Goal: Communication & Community: Share content

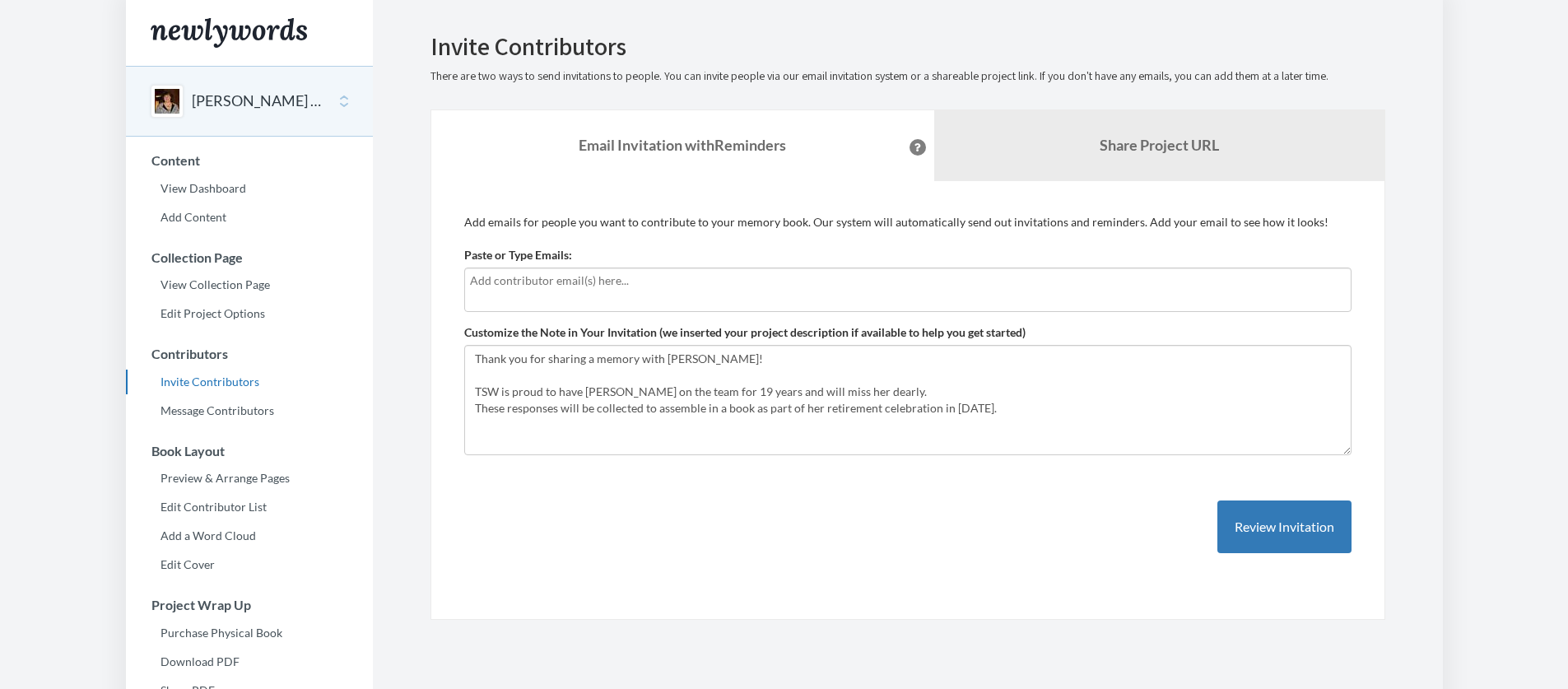
click at [676, 282] on input "text" at bounding box center [908, 280] width 876 height 18
type input "[EMAIL_ADDRESS][PERSON_NAME][DOMAIN_NAME]"
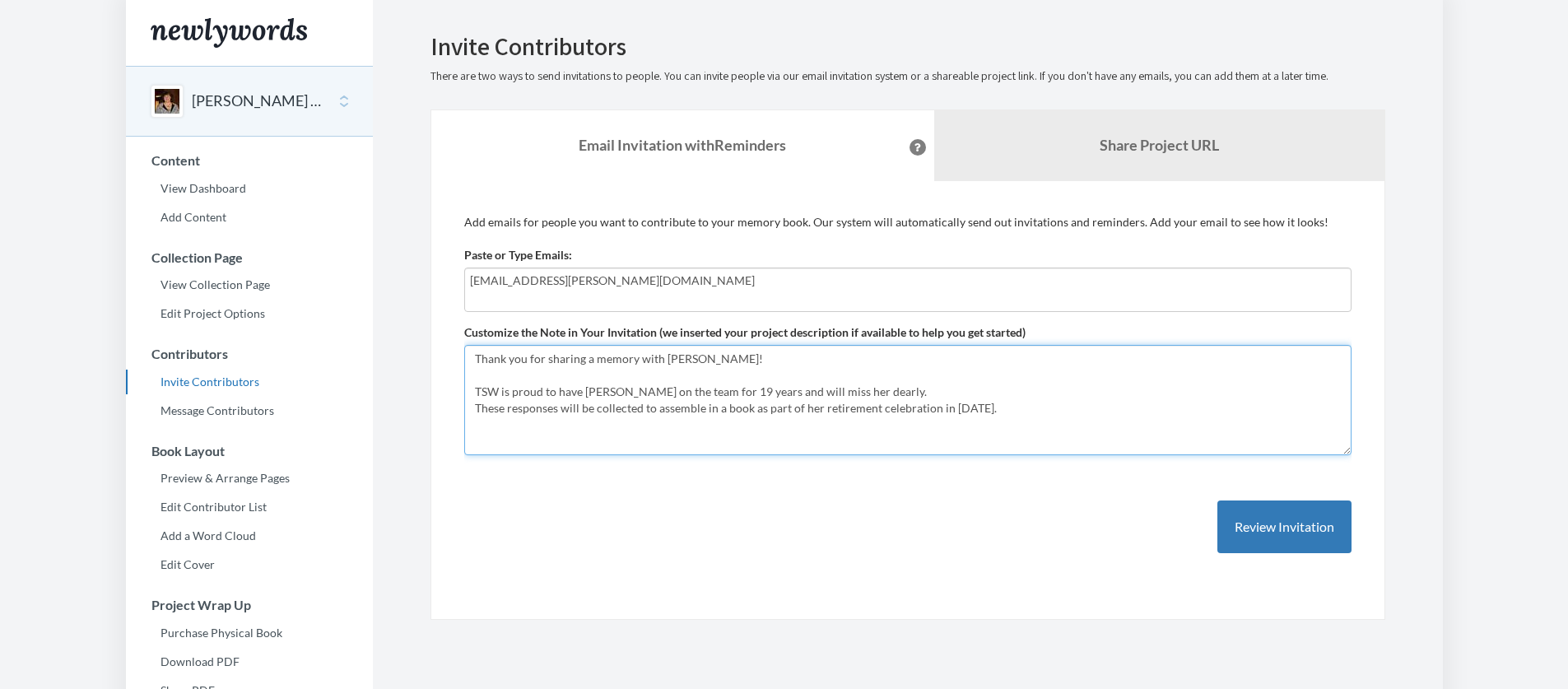
click at [1109, 412] on textarea "Thank you for sharing a memory with [PERSON_NAME]! TSW is proud to have [PERSON…" at bounding box center [908, 400] width 887 height 111
click at [473, 354] on textarea "Thank you for sharing a memory with [PERSON_NAME]! TSW is proud to have [PERSON…" at bounding box center [908, 400] width 887 height 111
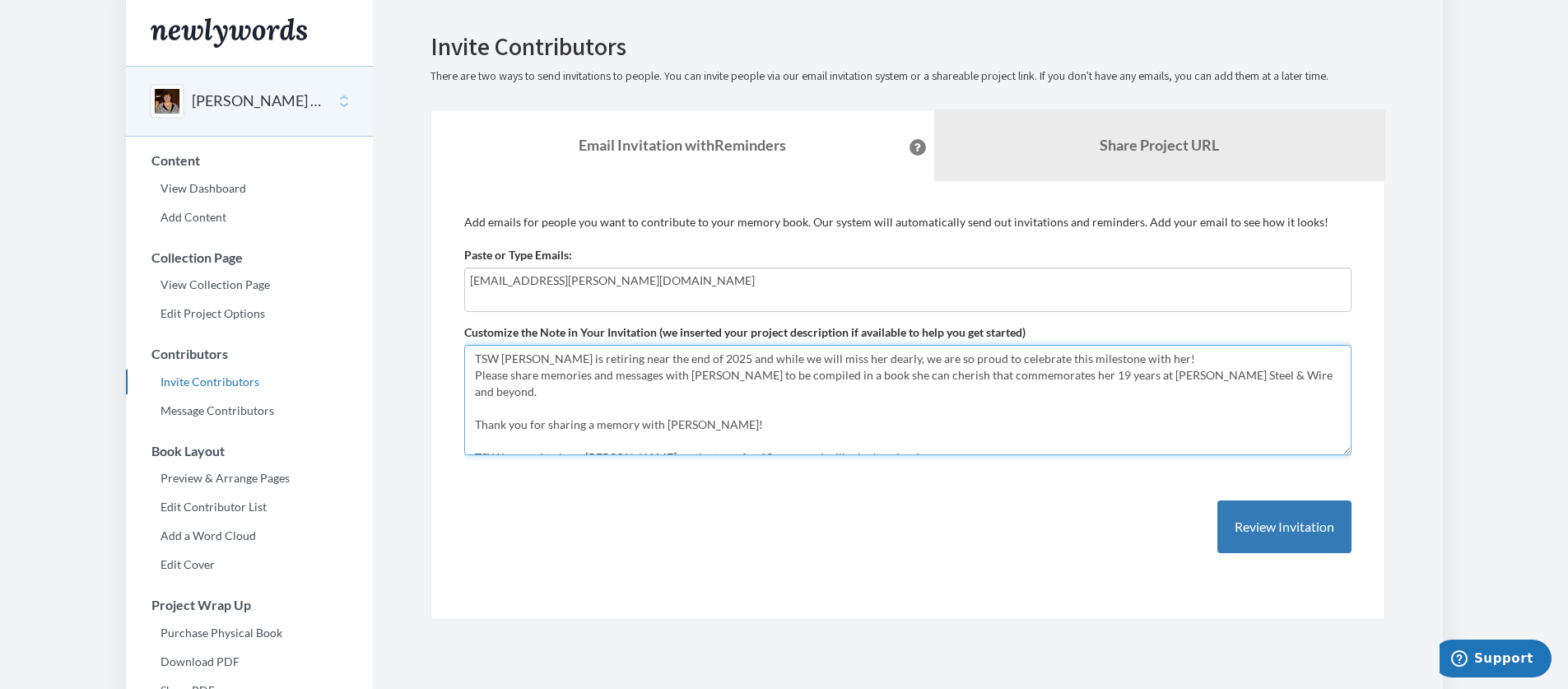
click at [1066, 359] on textarea "Thank you for sharing a memory with [PERSON_NAME]! TSW is proud to have [PERSON…" at bounding box center [908, 400] width 887 height 111
click at [1303, 376] on textarea "Thank you for sharing a memory with [PERSON_NAME]! TSW is proud to have [PERSON…" at bounding box center [908, 400] width 887 height 111
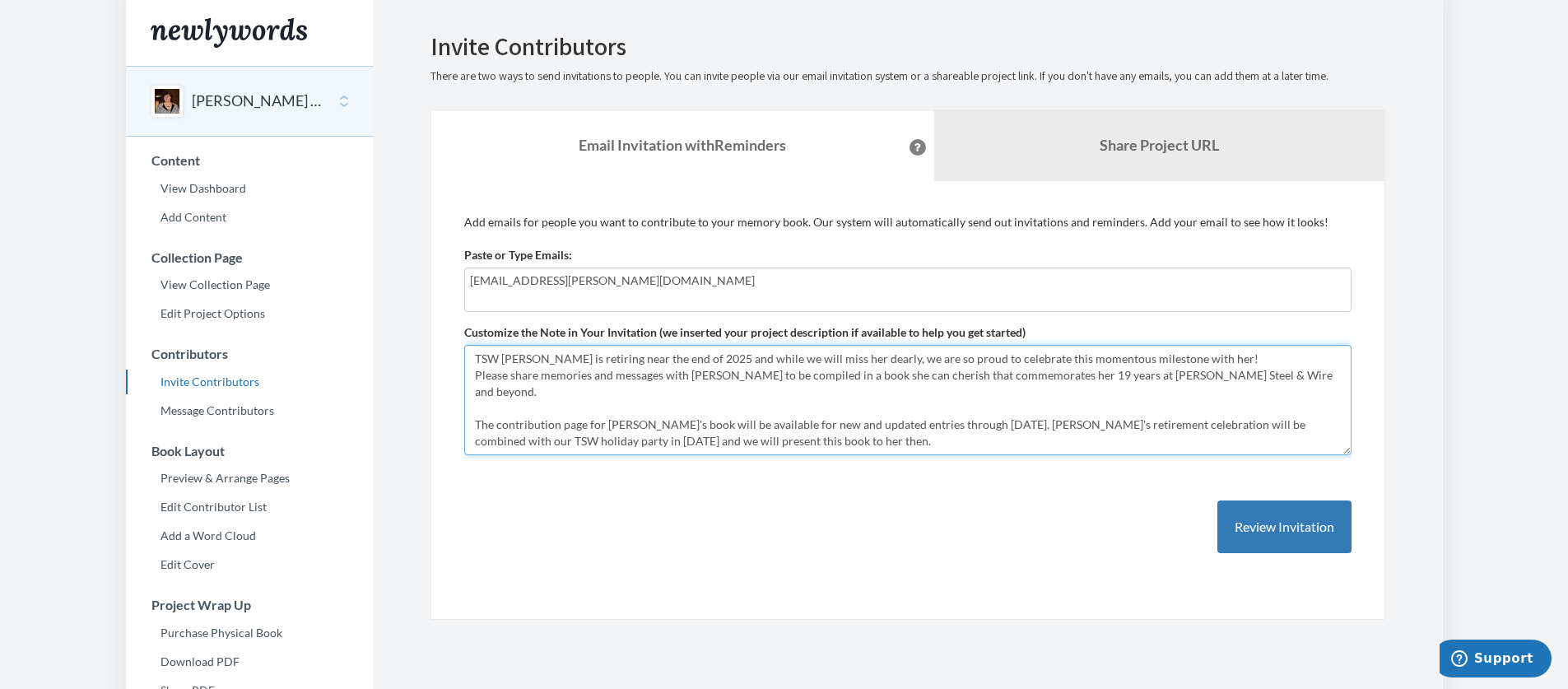
click at [970, 359] on textarea "Thank you for sharing a memory with [PERSON_NAME]! TSW is proud to have [PERSON…" at bounding box center [908, 400] width 887 height 111
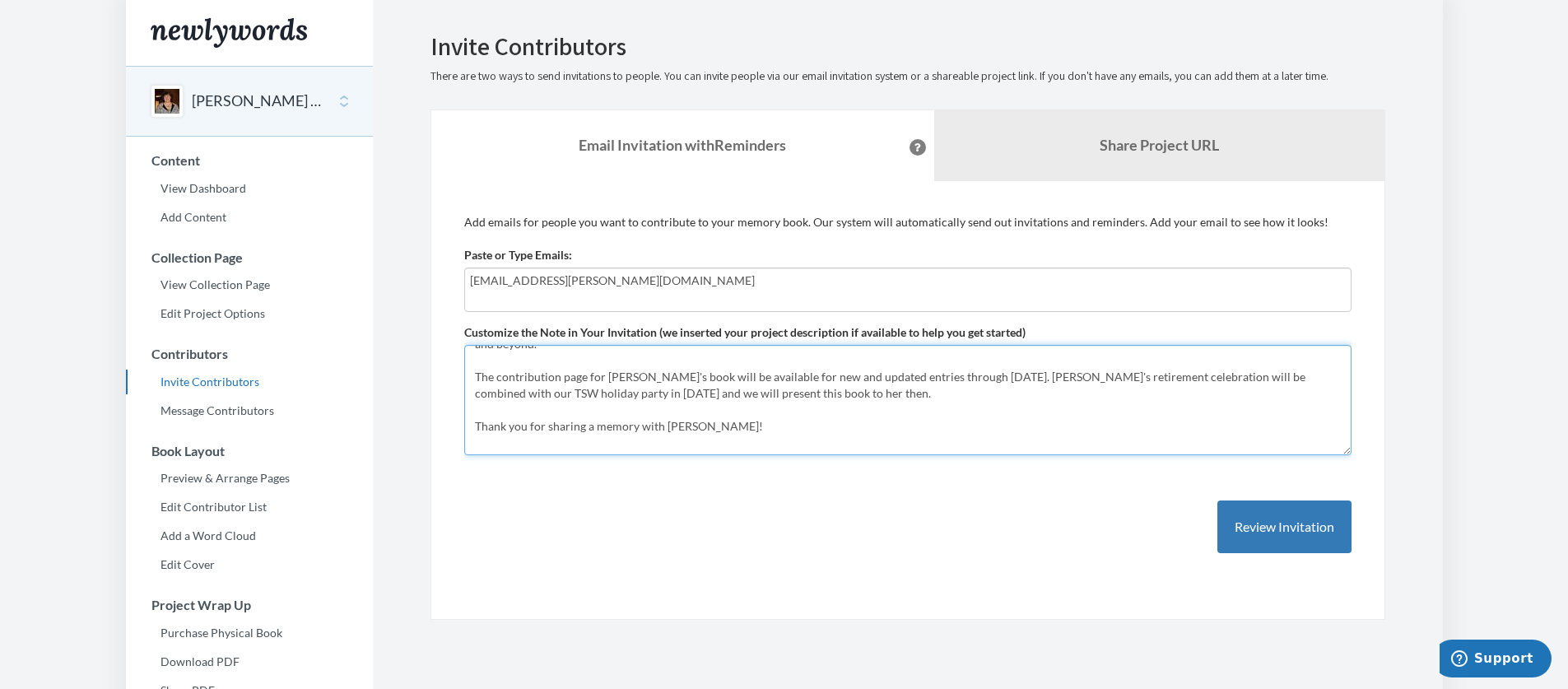
scroll to position [44, 0]
click at [965, 378] on textarea "Thank you for sharing a memory with [PERSON_NAME]! TSW is proud to have [PERSON…" at bounding box center [908, 400] width 887 height 111
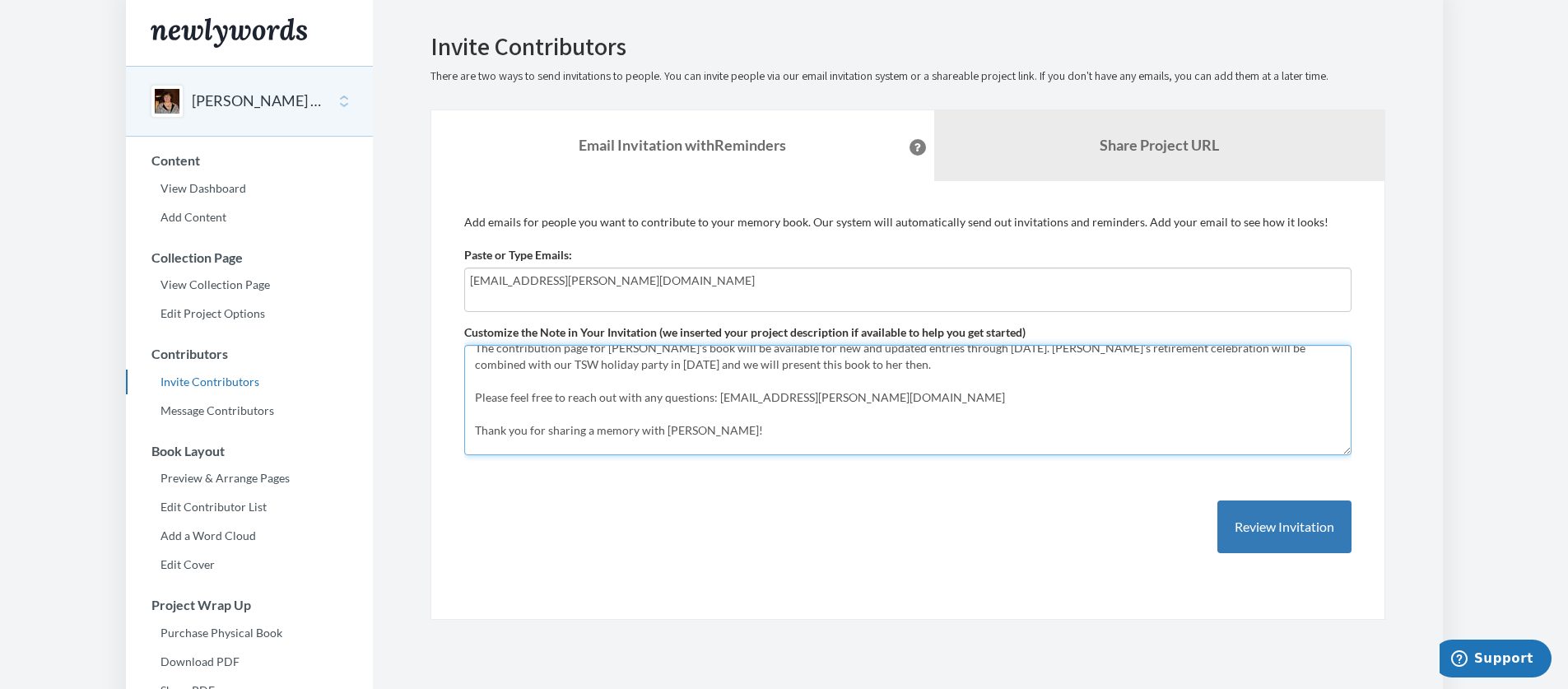
drag, startPoint x: 612, startPoint y: 379, endPoint x: 641, endPoint y: 380, distance: 29.0
click at [612, 379] on textarea "Thank you for sharing a memory with [PERSON_NAME]! TSW is proud to have [PERSON…" at bounding box center [908, 400] width 887 height 111
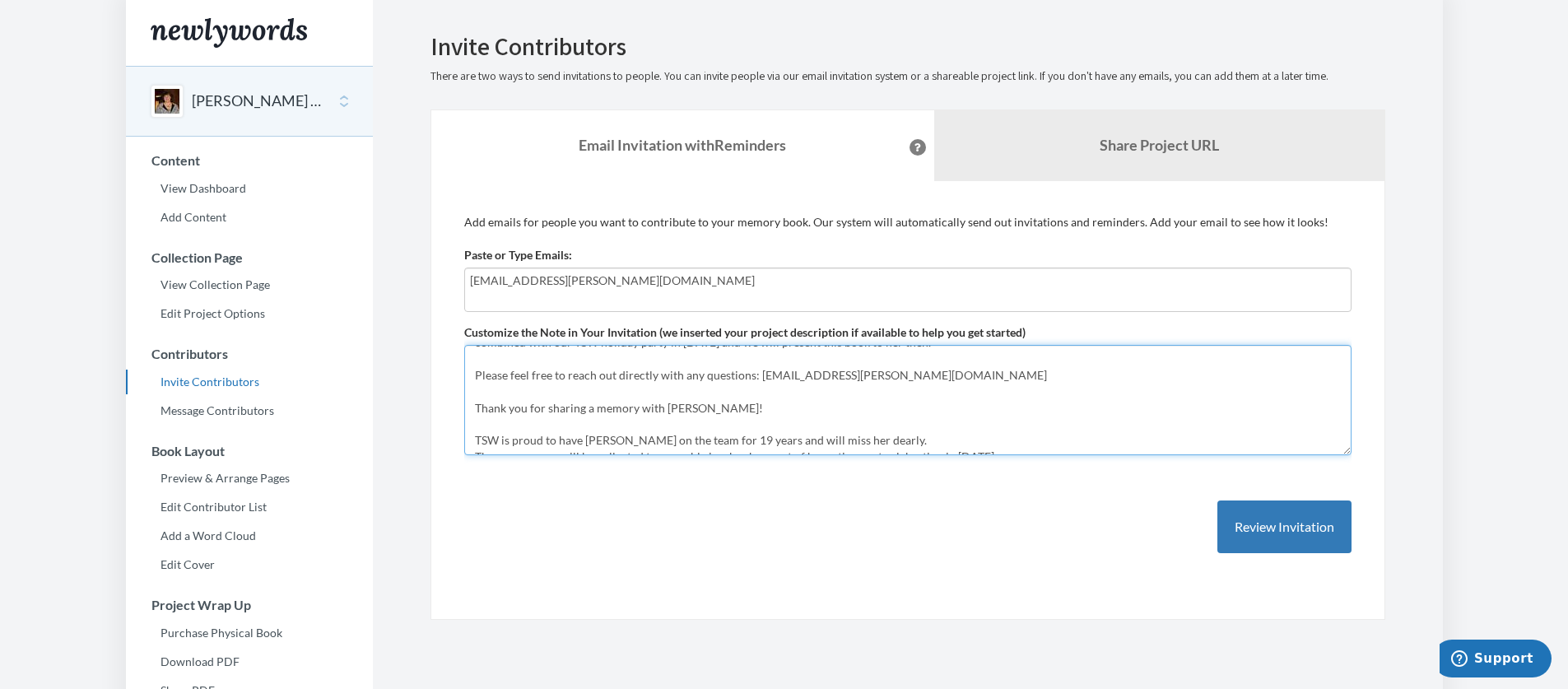
click at [578, 392] on textarea "Thank you for sharing a memory with [PERSON_NAME]! TSW is proud to have [PERSON…" at bounding box center [908, 400] width 887 height 111
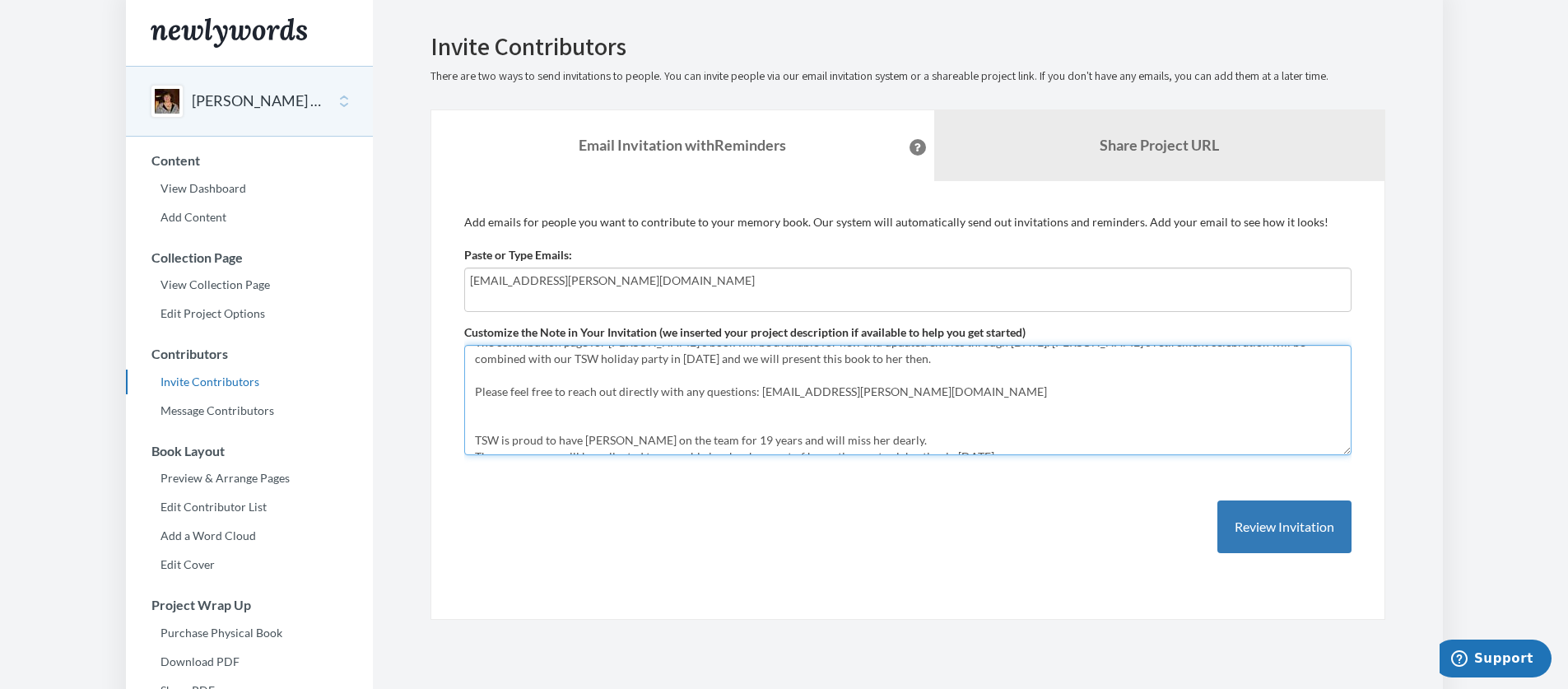
scroll to position [0, 0]
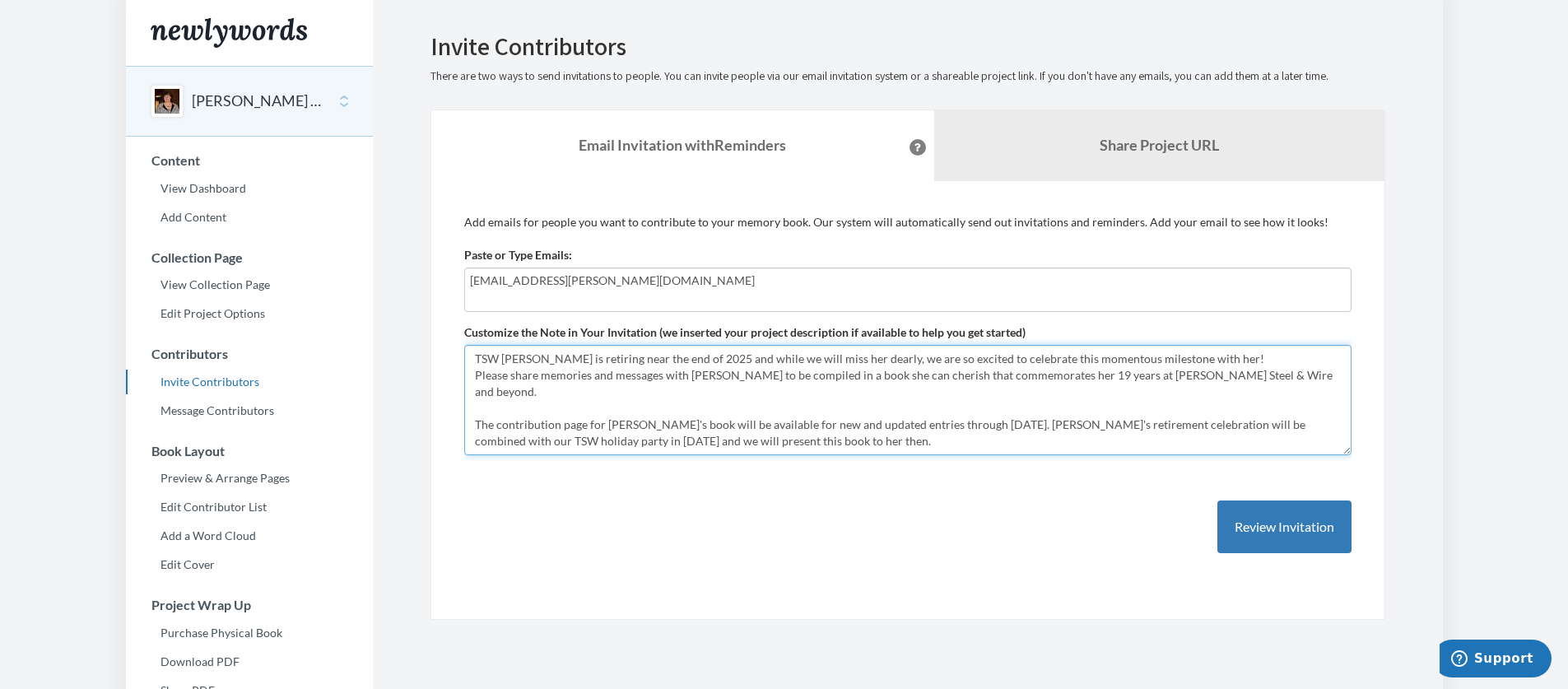
click at [477, 354] on textarea "Thank you for sharing a memory with [PERSON_NAME]! TSW is proud to have [PERSON…" at bounding box center [908, 400] width 887 height 111
paste textarea "Thank you for sharing a memory with [PERSON_NAME]!"
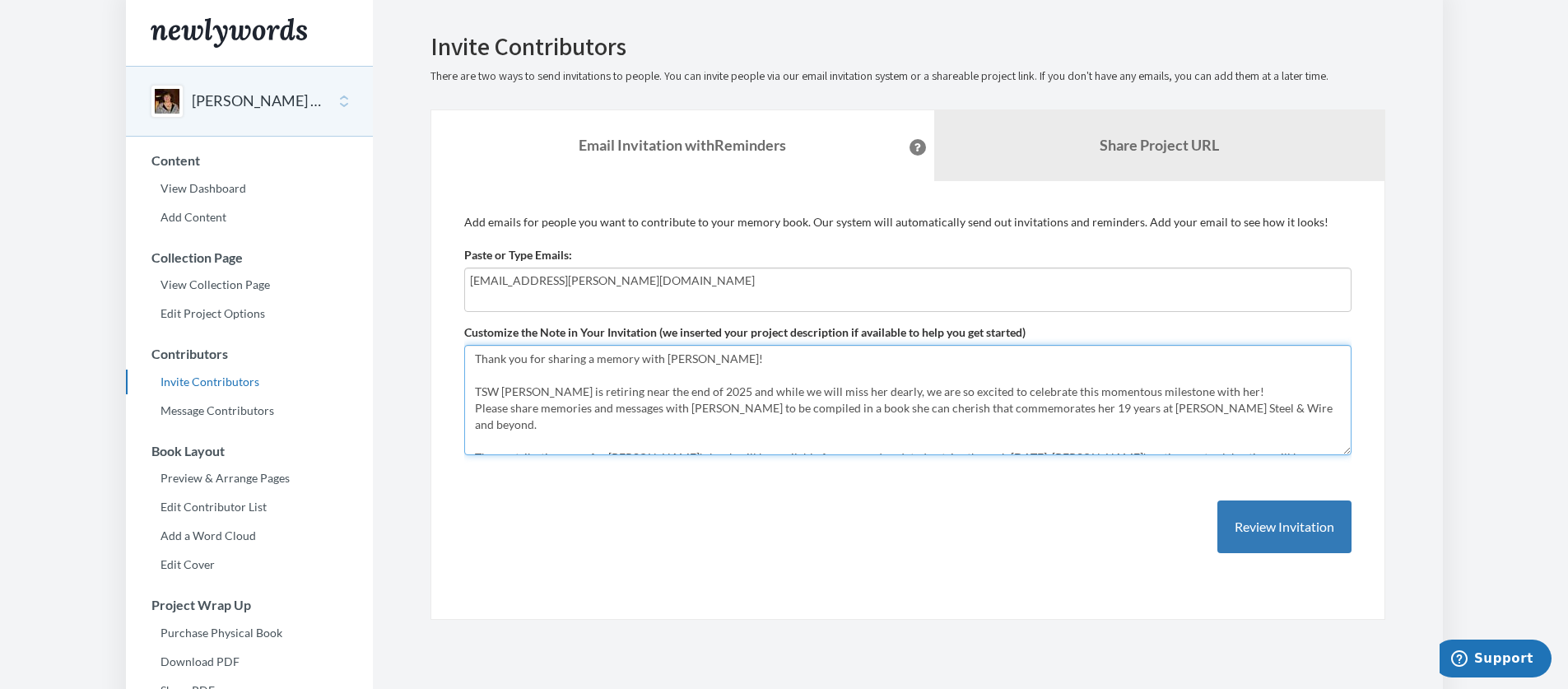
drag, startPoint x: 684, startPoint y: 356, endPoint x: 710, endPoint y: 359, distance: 26.2
click at [684, 356] on textarea "Thank you for sharing a memory with [PERSON_NAME]! TSW is proud to have [PERSON…" at bounding box center [908, 400] width 887 height 111
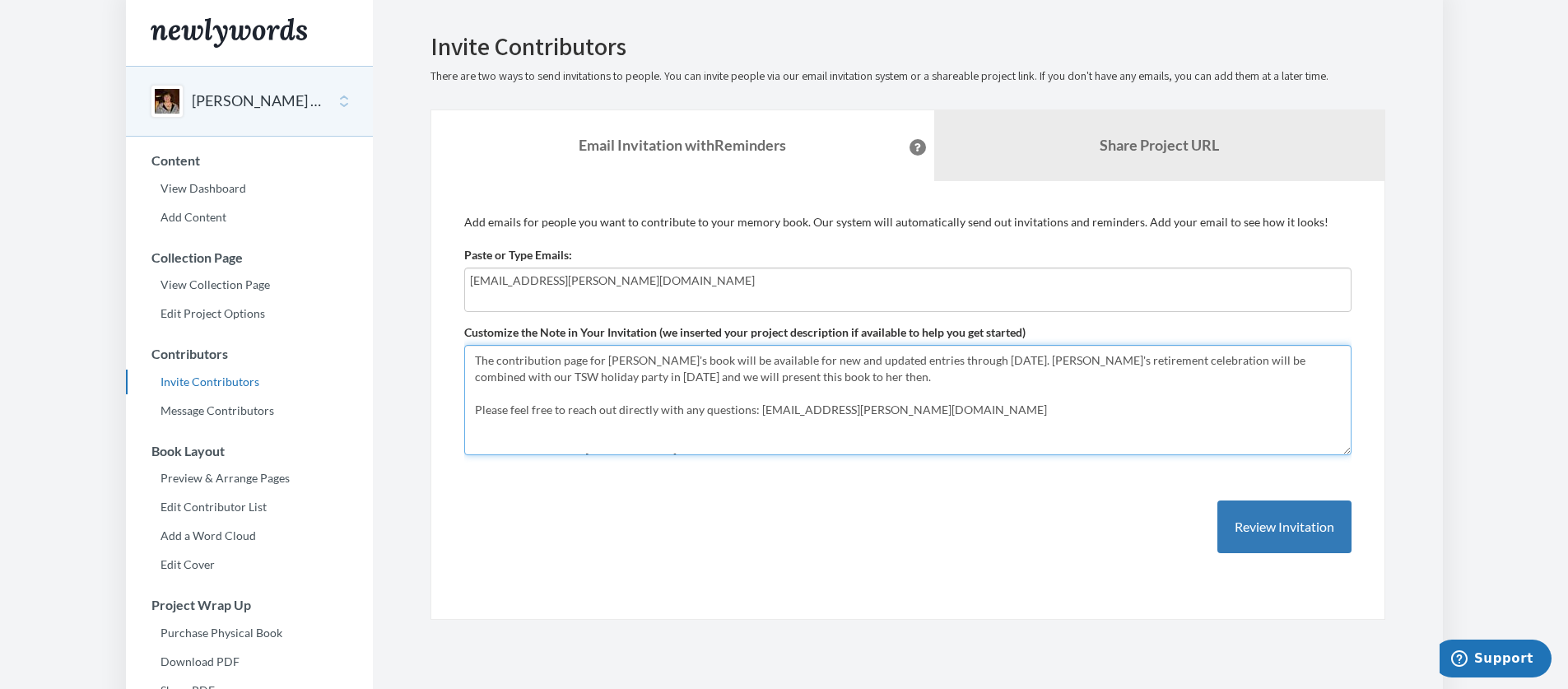
scroll to position [116, 0]
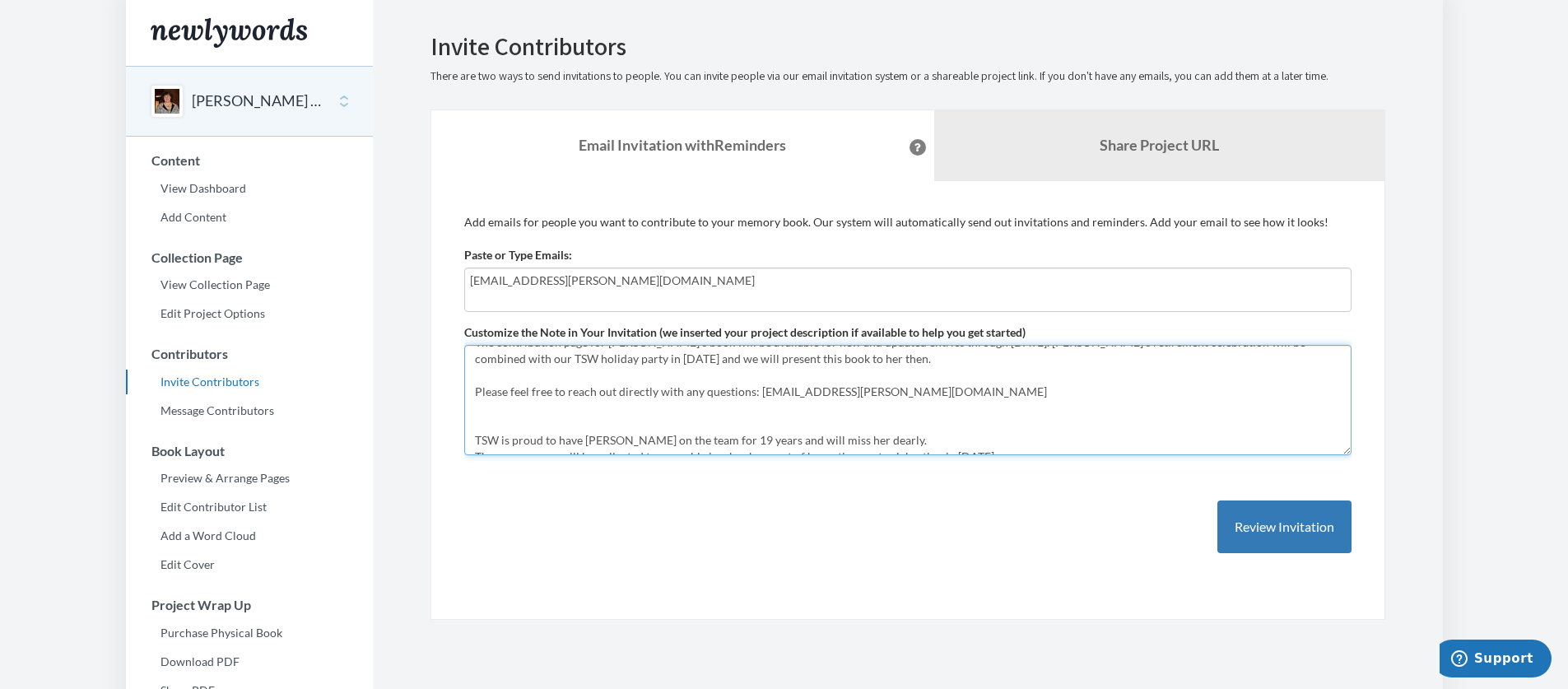
drag, startPoint x: 486, startPoint y: 402, endPoint x: 1044, endPoint y: 436, distance: 559.0
click at [1044, 436] on textarea "Thank you for sharing a memory with [PERSON_NAME]! TSW is proud to have [PERSON…" at bounding box center [908, 400] width 887 height 111
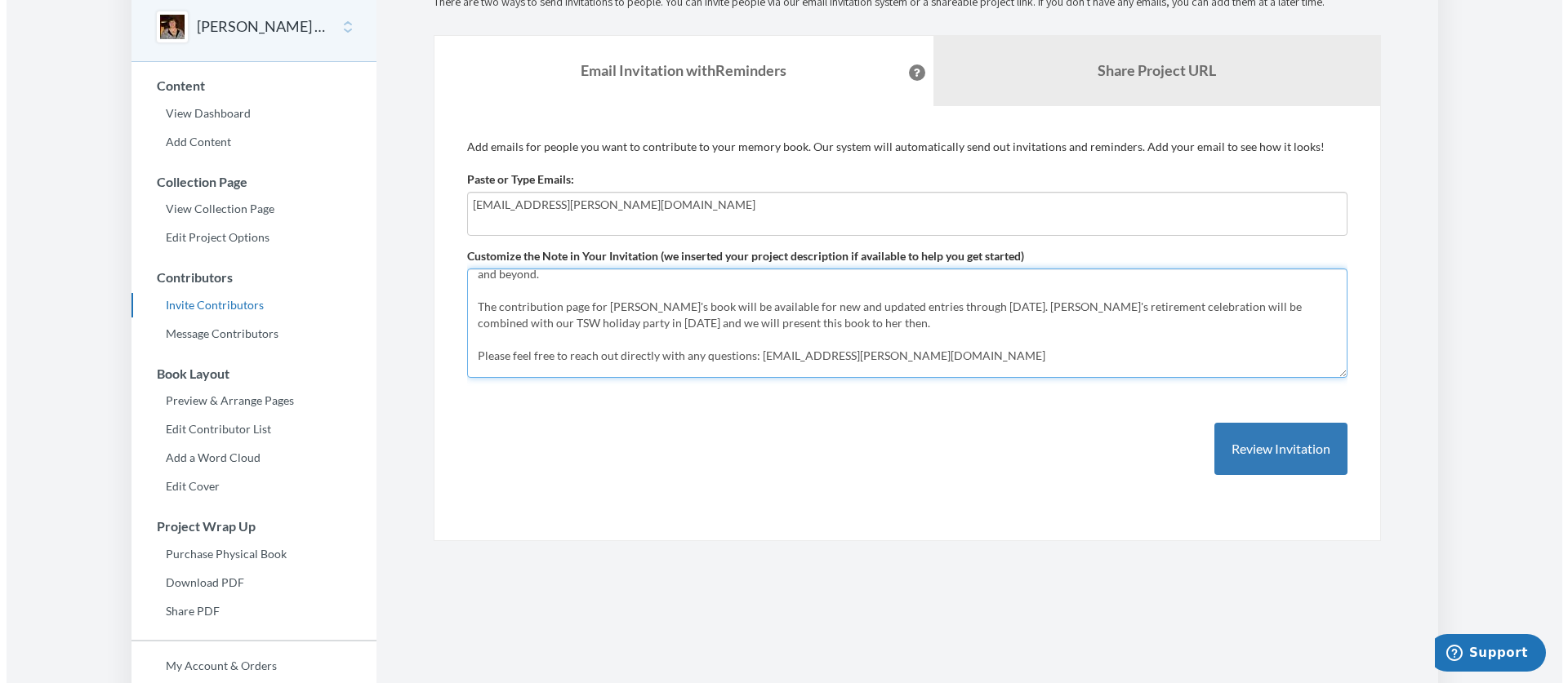
scroll to position [82, 0]
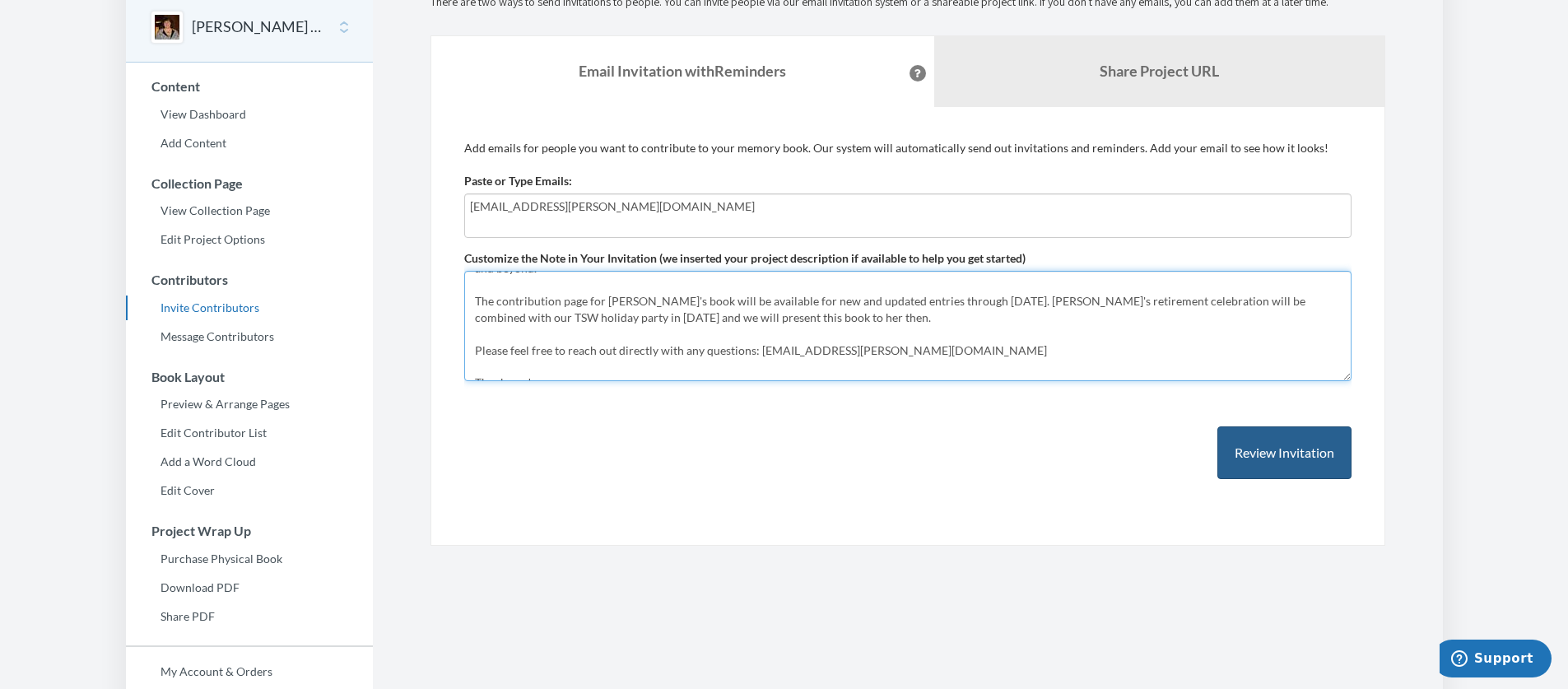
type textarea "Thank you for sharing a memory with [PERSON_NAME]! TSW [PERSON_NAME] is retirin…"
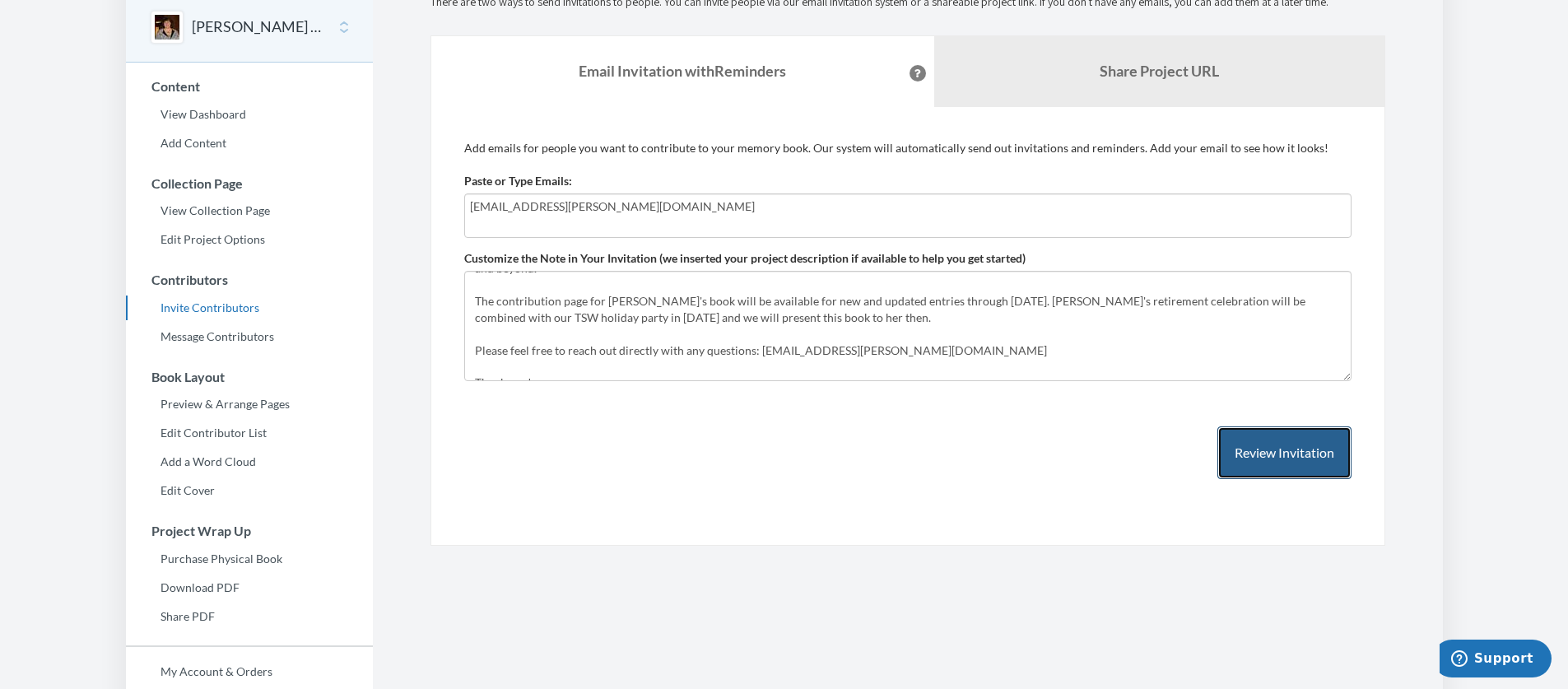
click at [1286, 456] on button "Review Invitation" at bounding box center [1284, 453] width 134 height 54
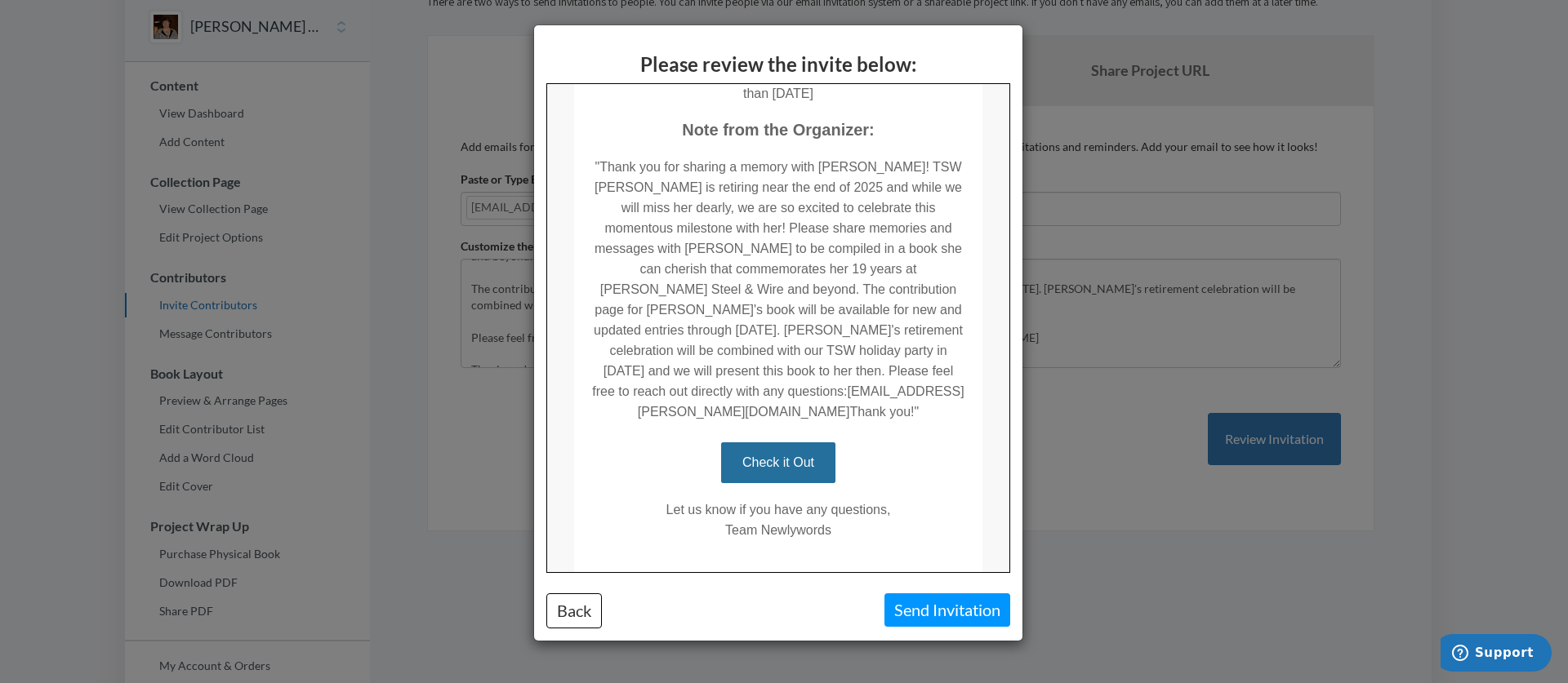
scroll to position [378, 0]
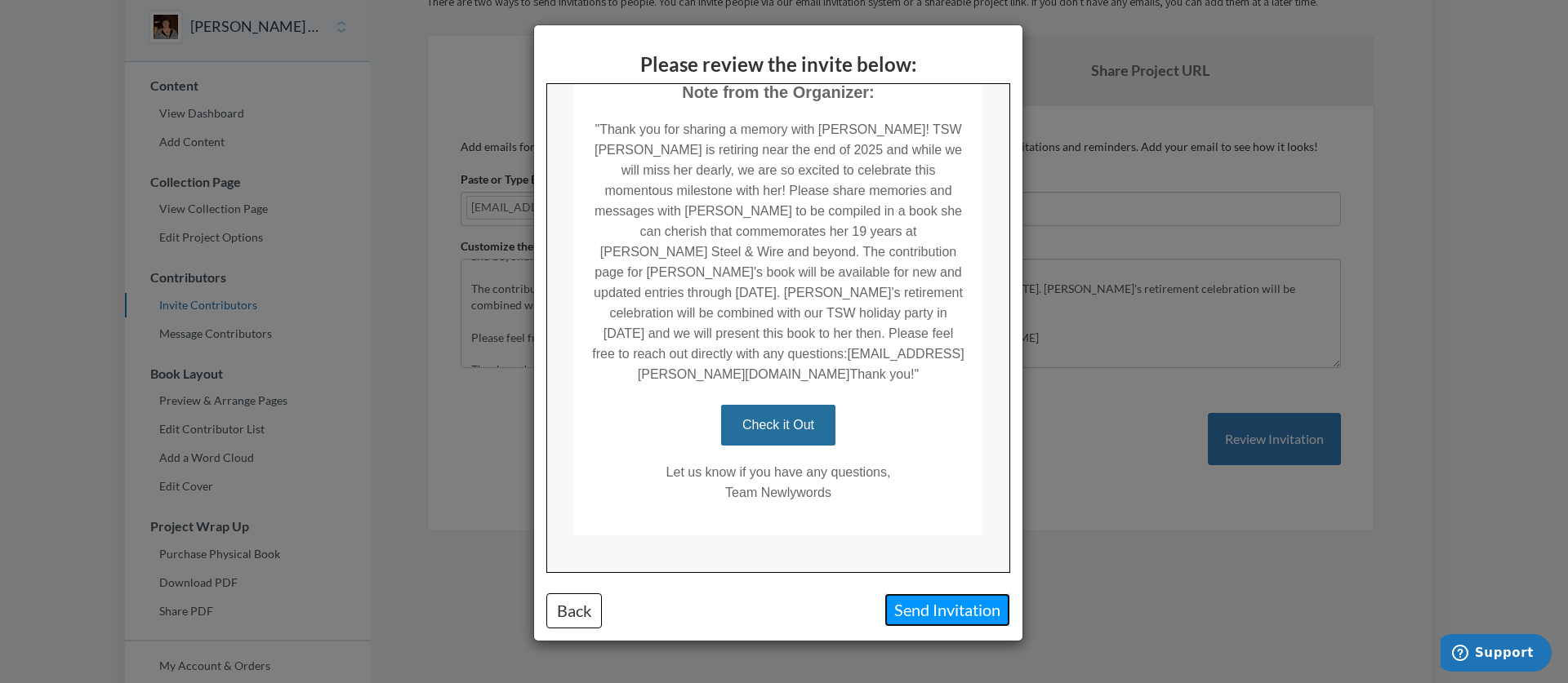
click at [948, 606] on button "Send Invitation" at bounding box center [946, 610] width 125 height 33
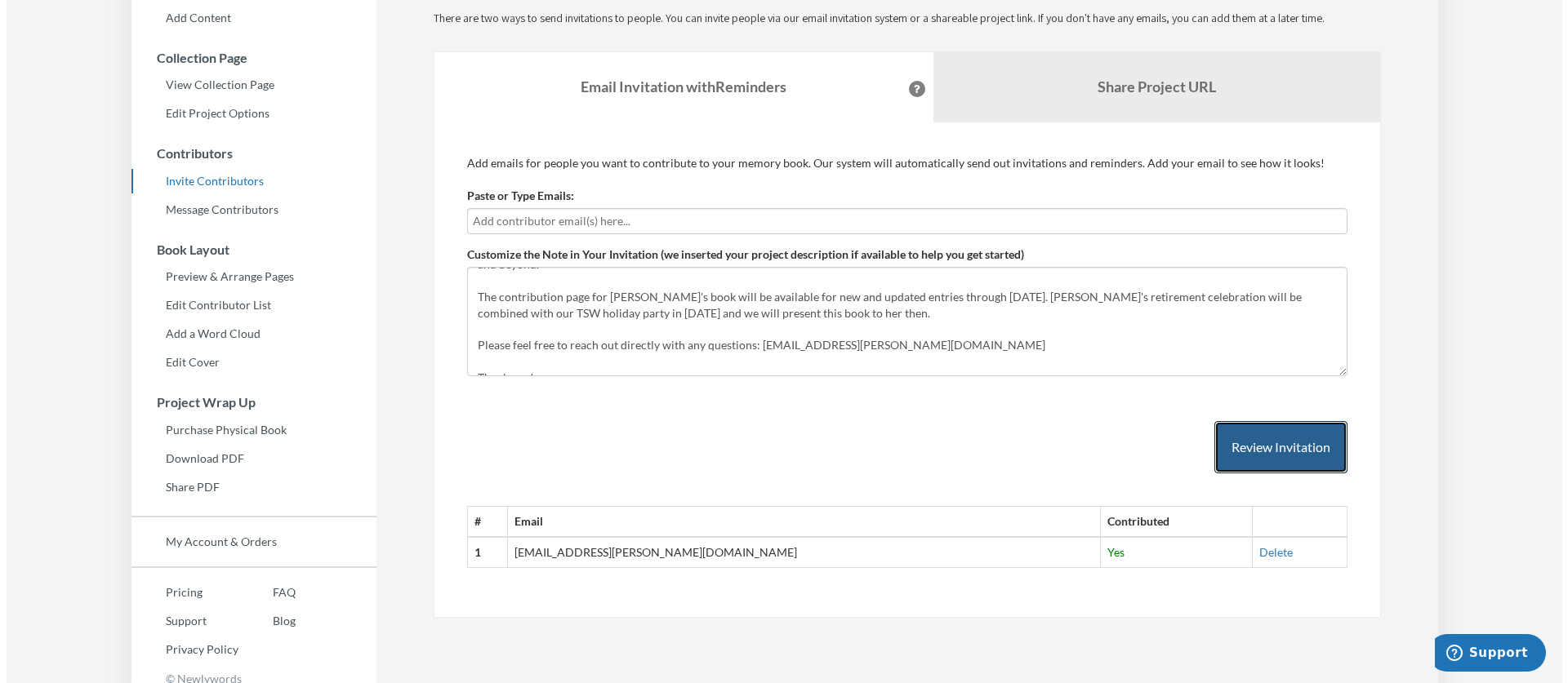
scroll to position [210, 0]
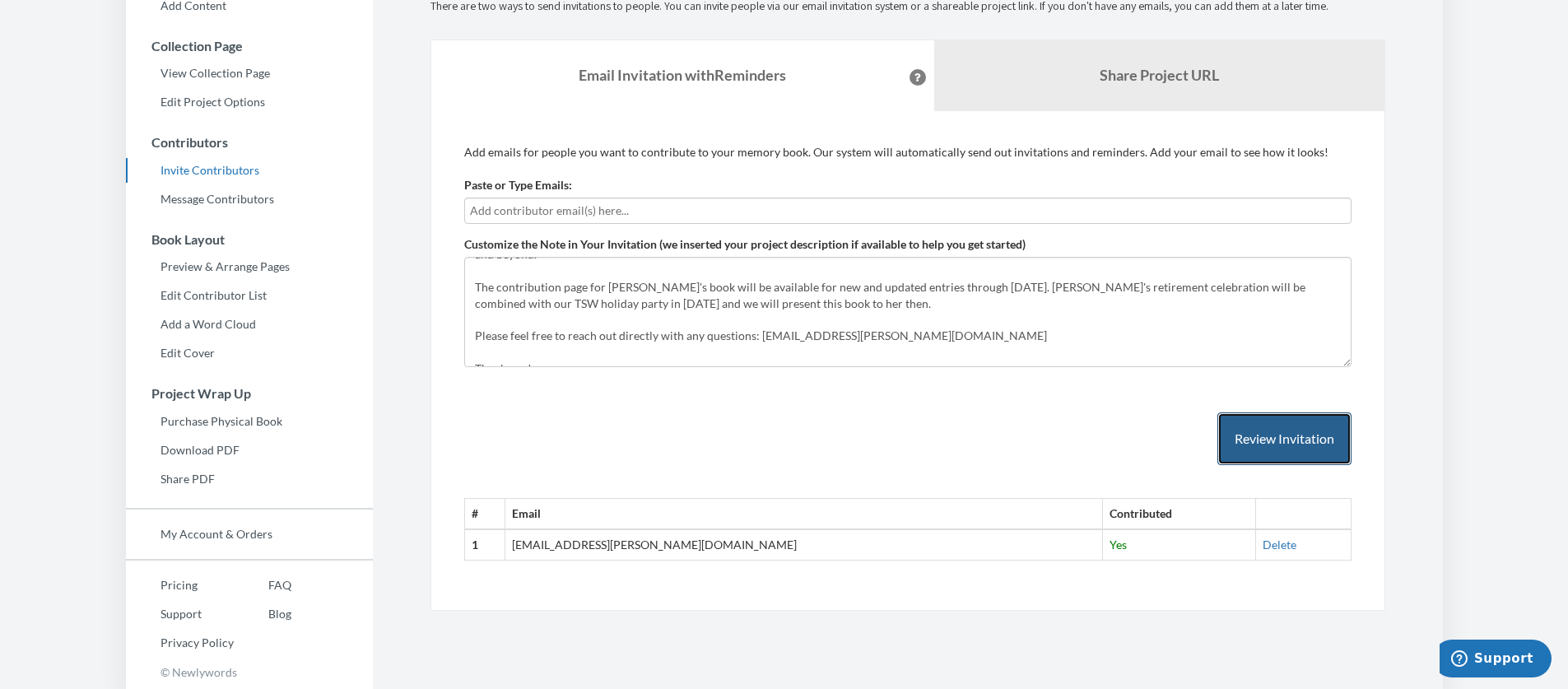
click at [1238, 434] on button "Review Invitation" at bounding box center [1284, 439] width 134 height 54
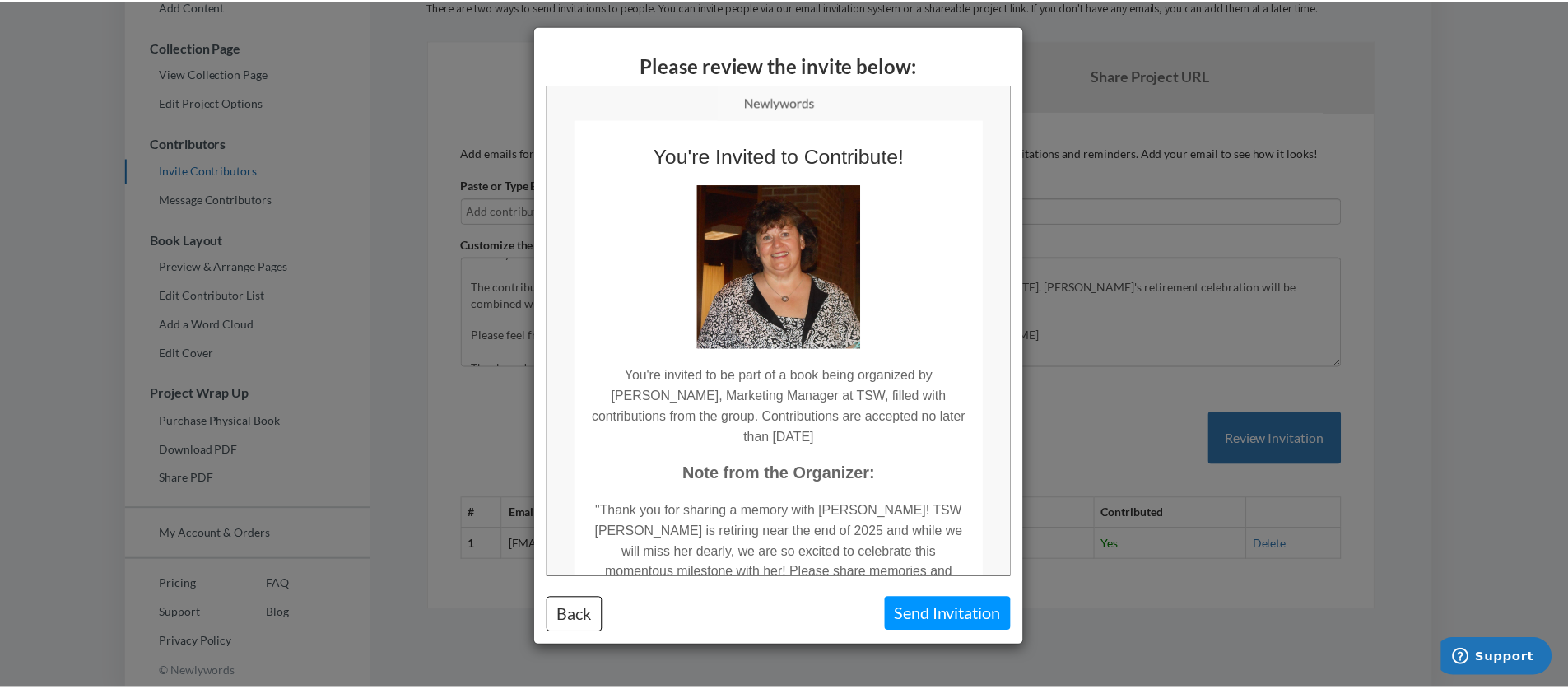
scroll to position [0, 0]
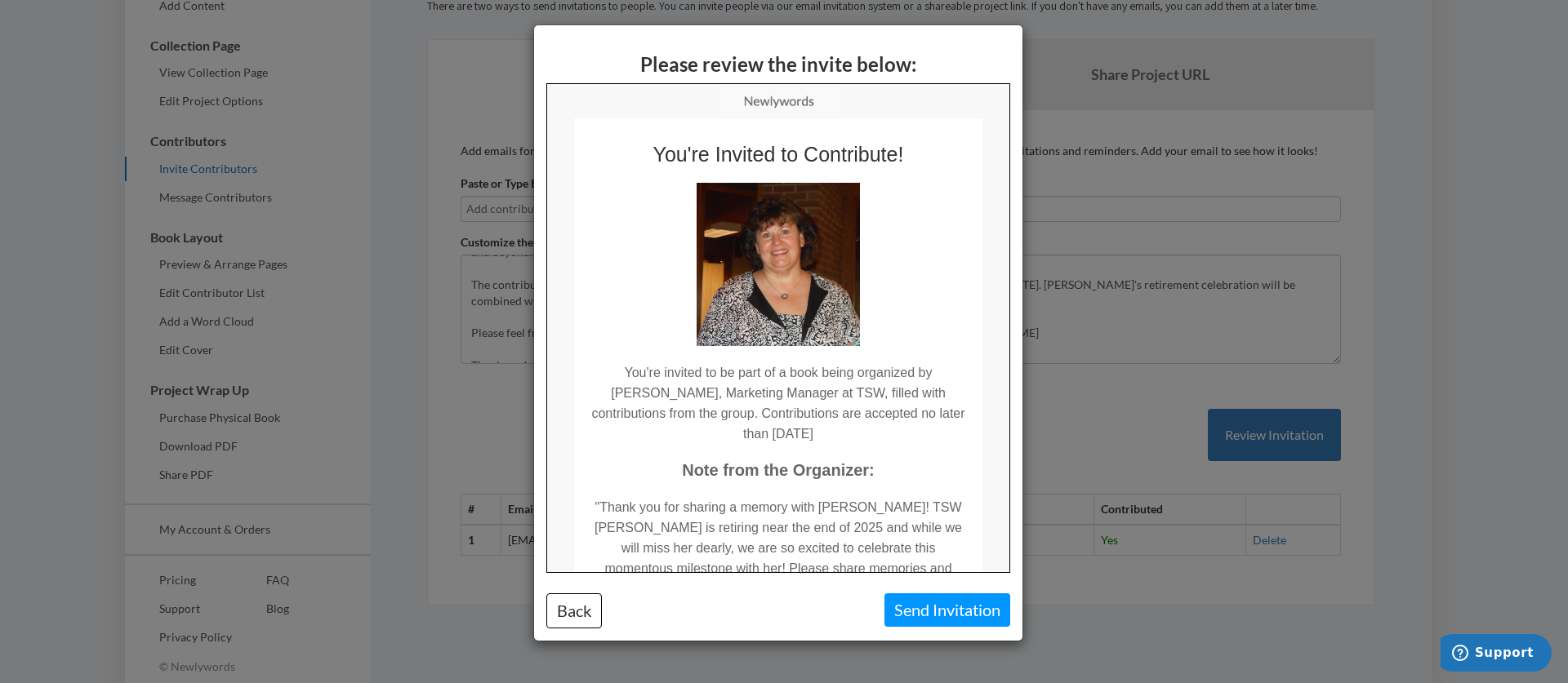
click at [1096, 386] on div "Please review the invite below: Back Send Invitation" at bounding box center [784, 341] width 1568 height 683
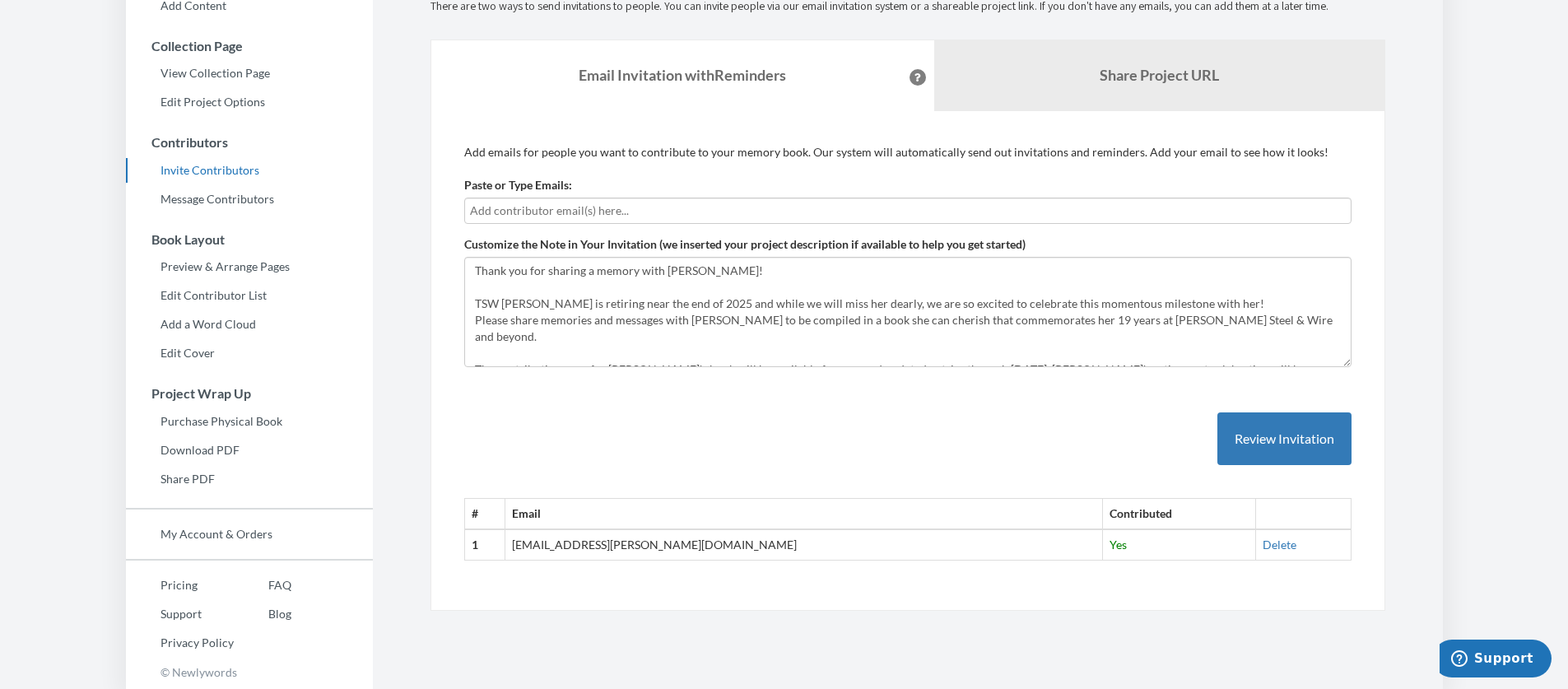
click at [642, 209] on input "text" at bounding box center [908, 211] width 876 height 18
type input "[EMAIL_ADDRESS][PERSON_NAME][DOMAIN_NAME]"
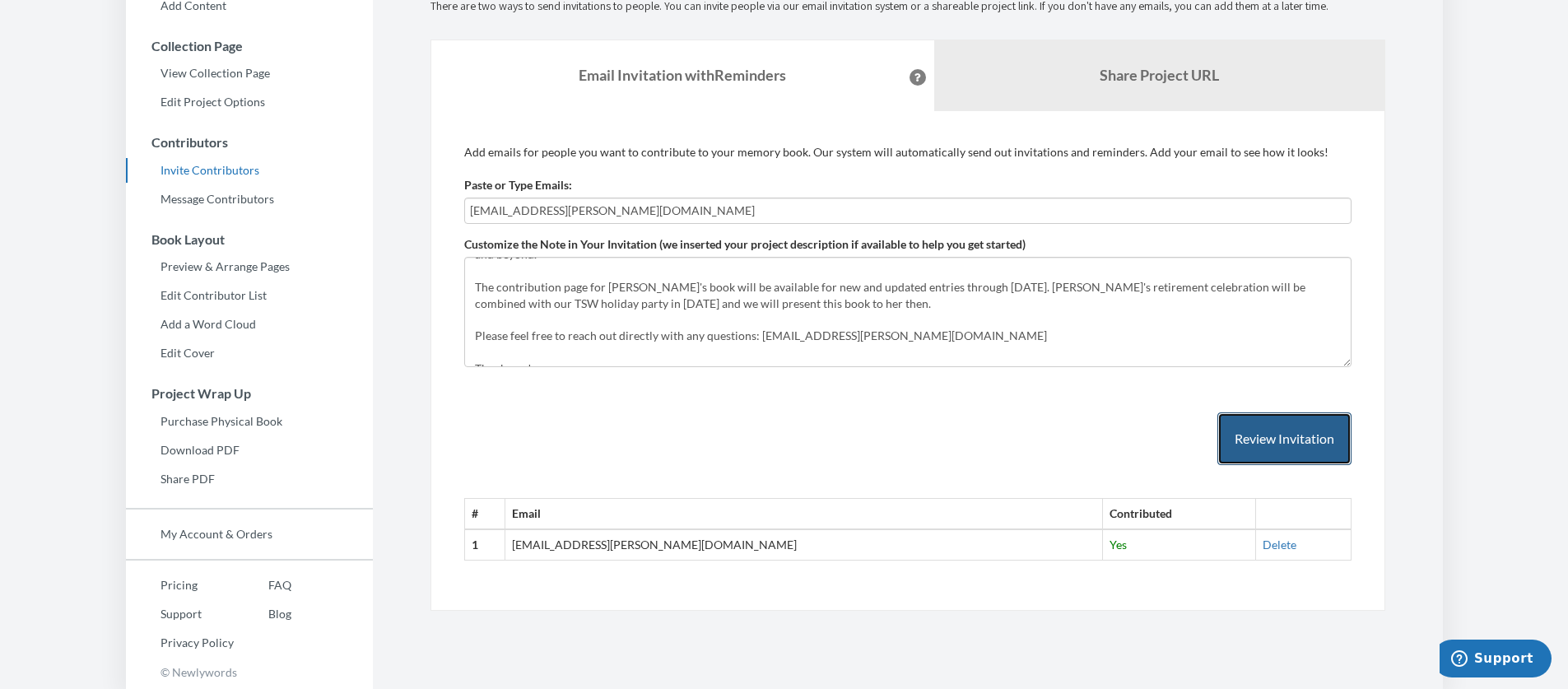
click at [1257, 421] on button "Review Invitation" at bounding box center [1284, 439] width 134 height 54
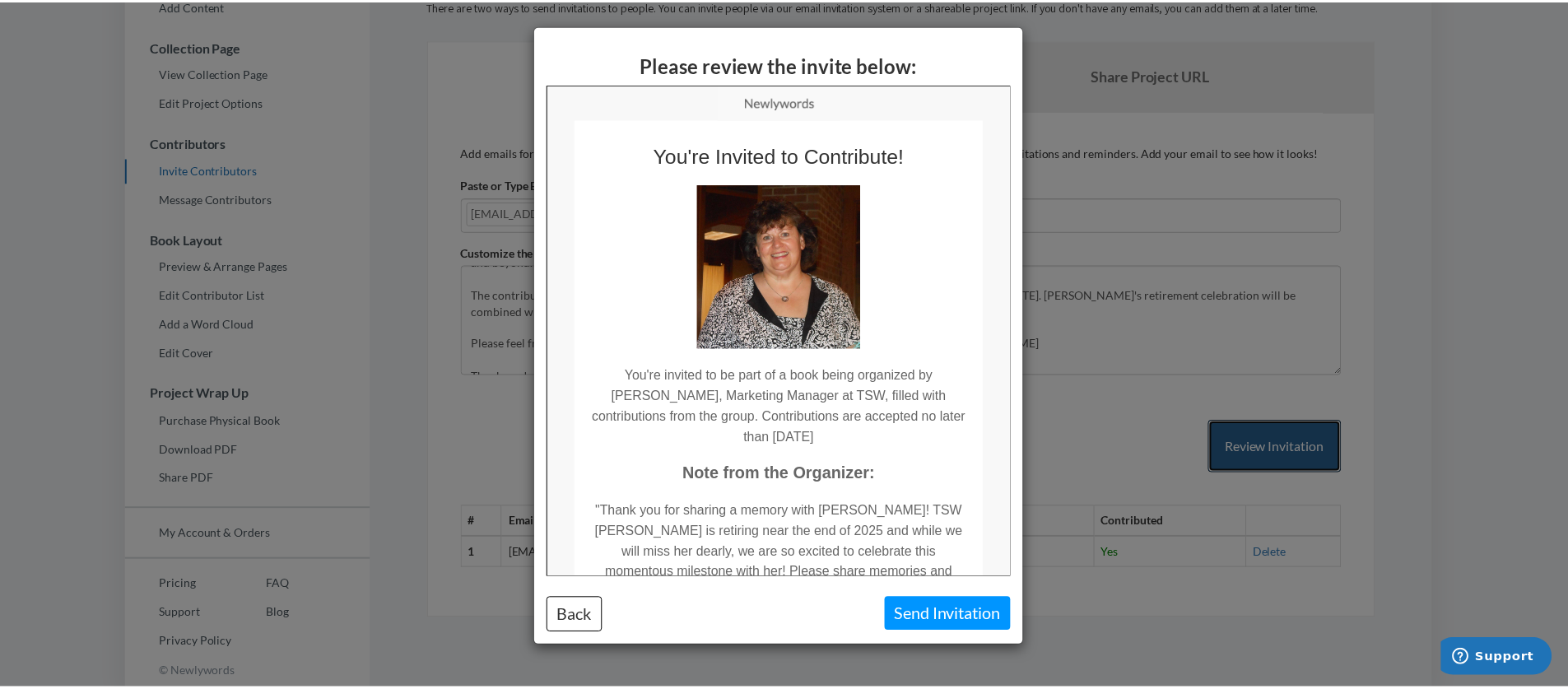
scroll to position [0, 0]
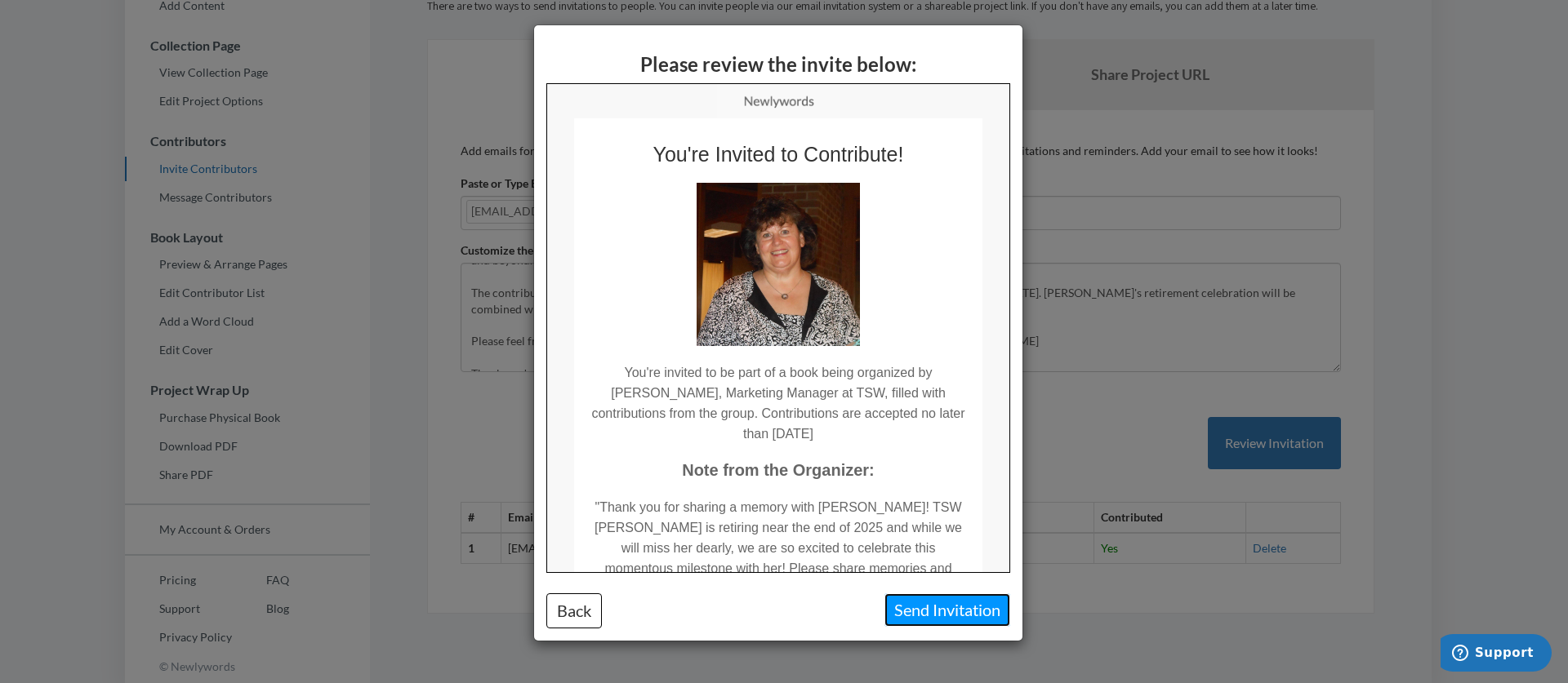
click at [931, 622] on button "Send Invitation" at bounding box center [946, 610] width 125 height 33
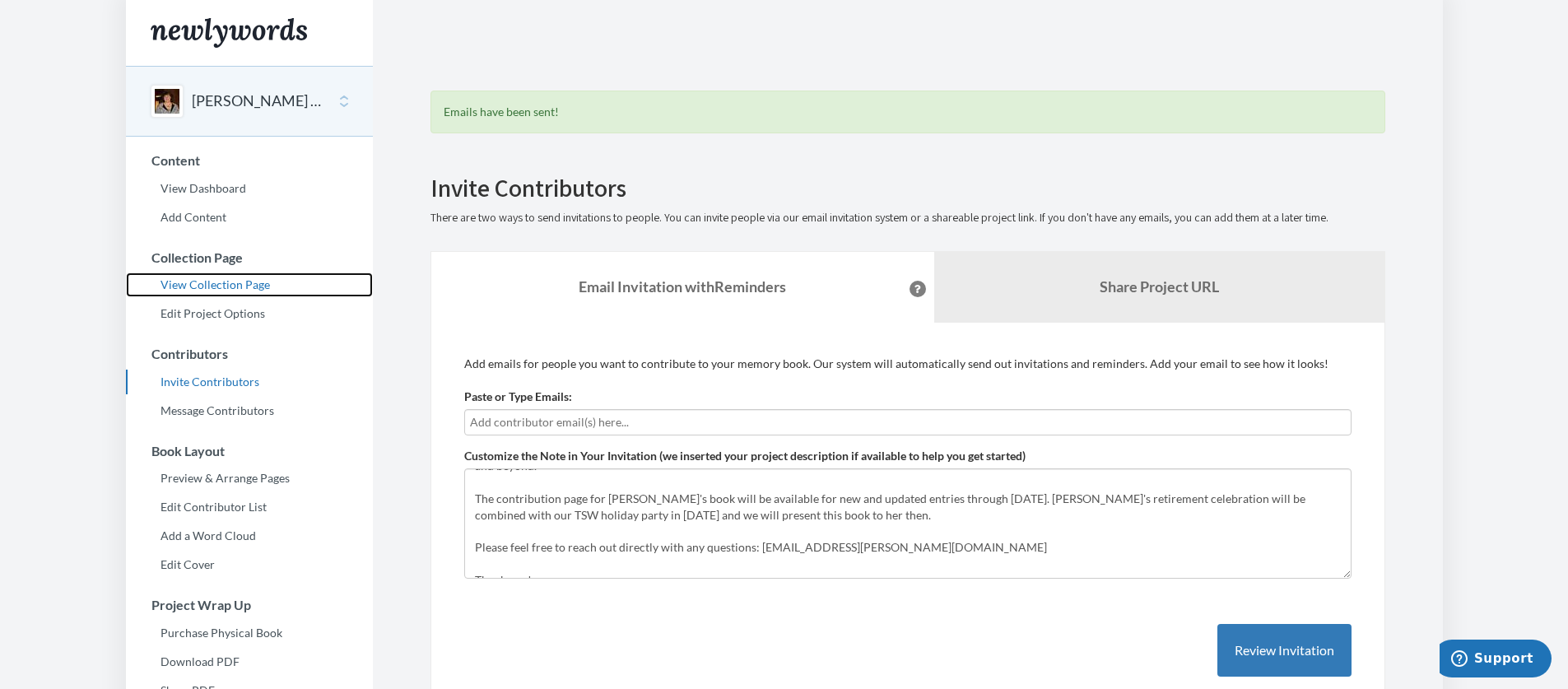
click at [211, 280] on link "View Collection Page" at bounding box center [250, 284] width 247 height 25
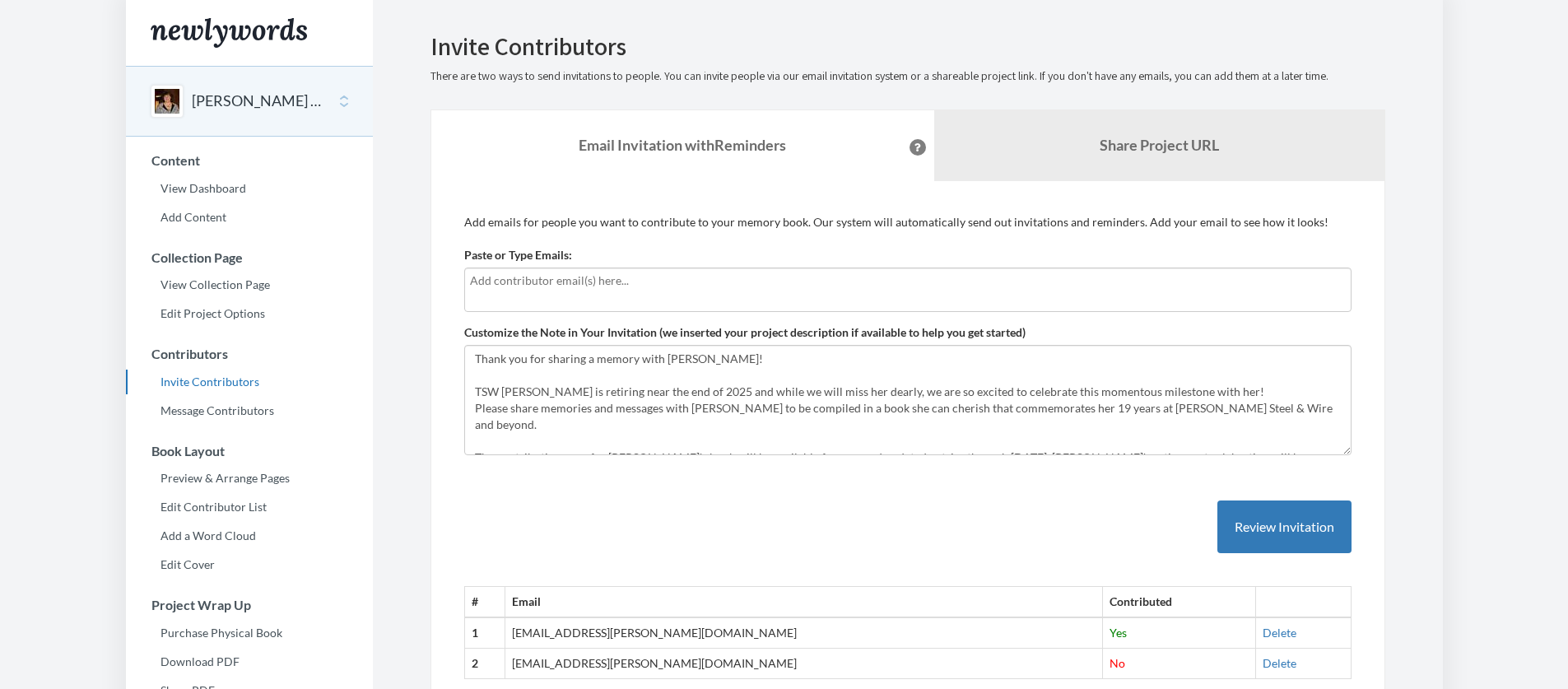
click at [540, 290] on div at bounding box center [908, 289] width 887 height 44
type input "tiffany.kurkey@gmail.com"
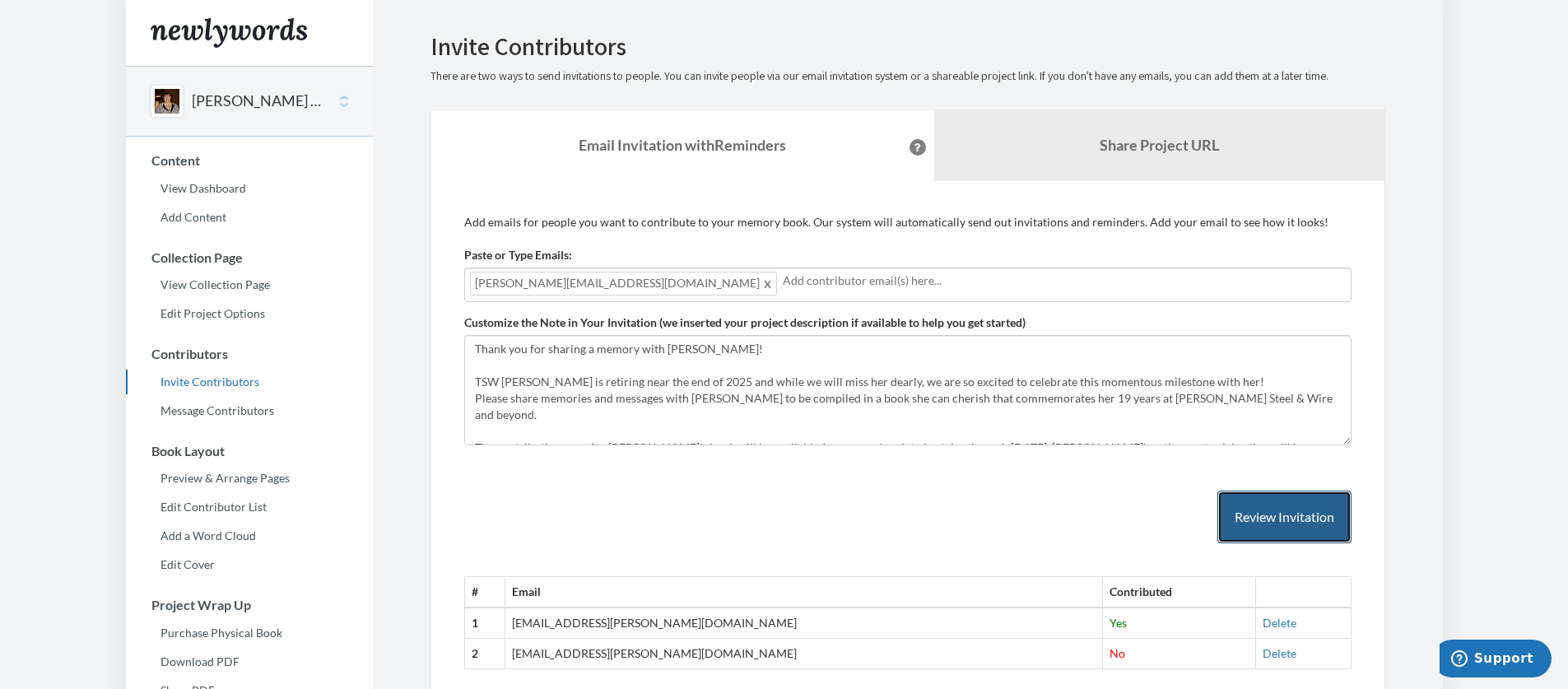
click at [1299, 524] on button "Review Invitation" at bounding box center [1284, 517] width 134 height 54
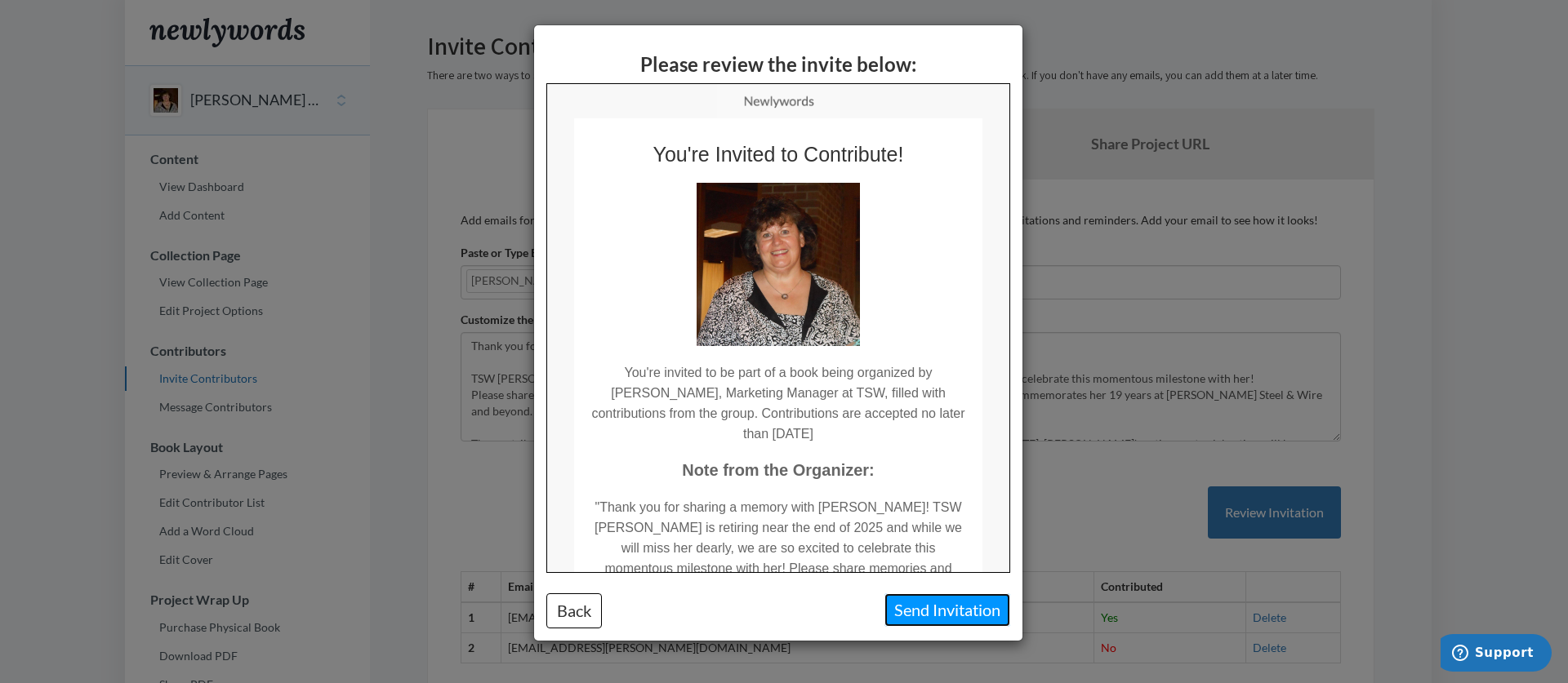
click at [915, 599] on button "Send Invitation" at bounding box center [946, 610] width 125 height 33
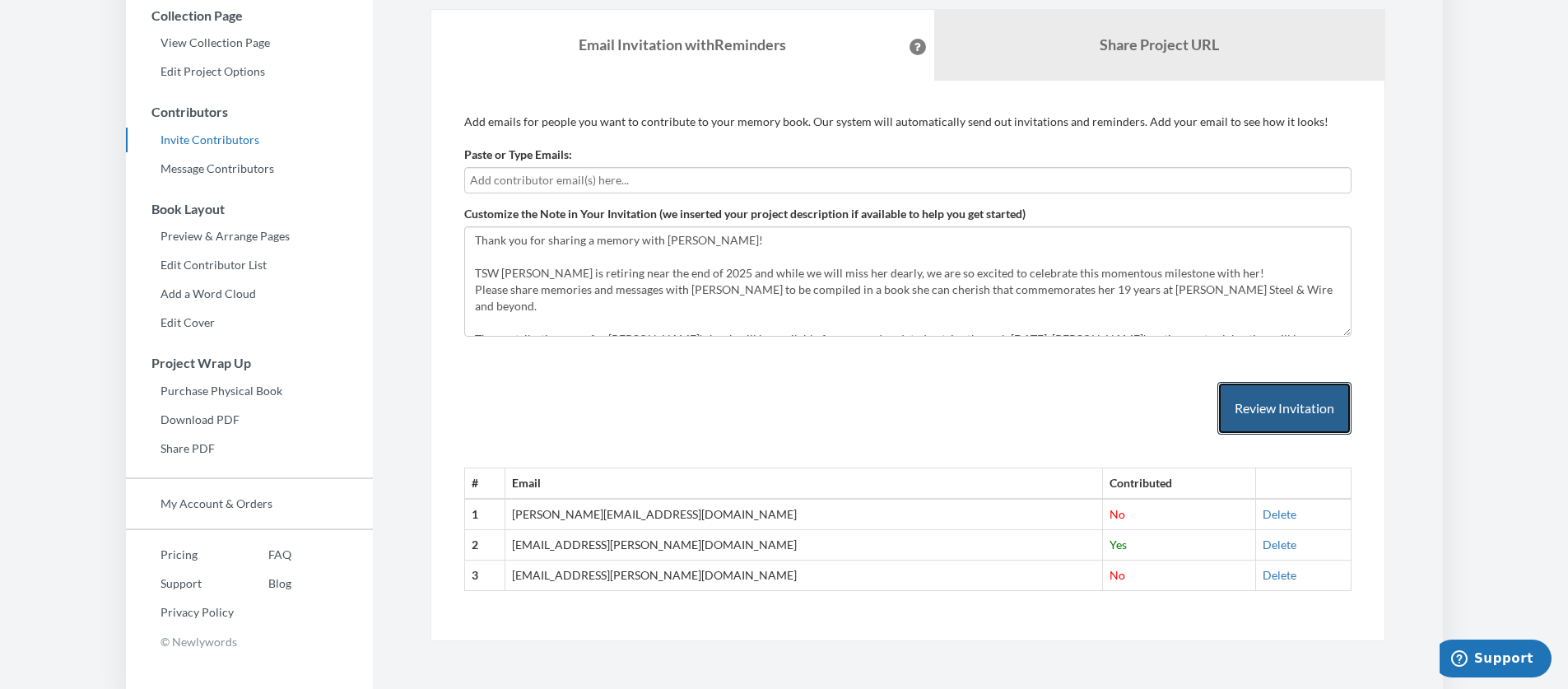
scroll to position [245, 0]
